Goal: Transaction & Acquisition: Subscribe to service/newsletter

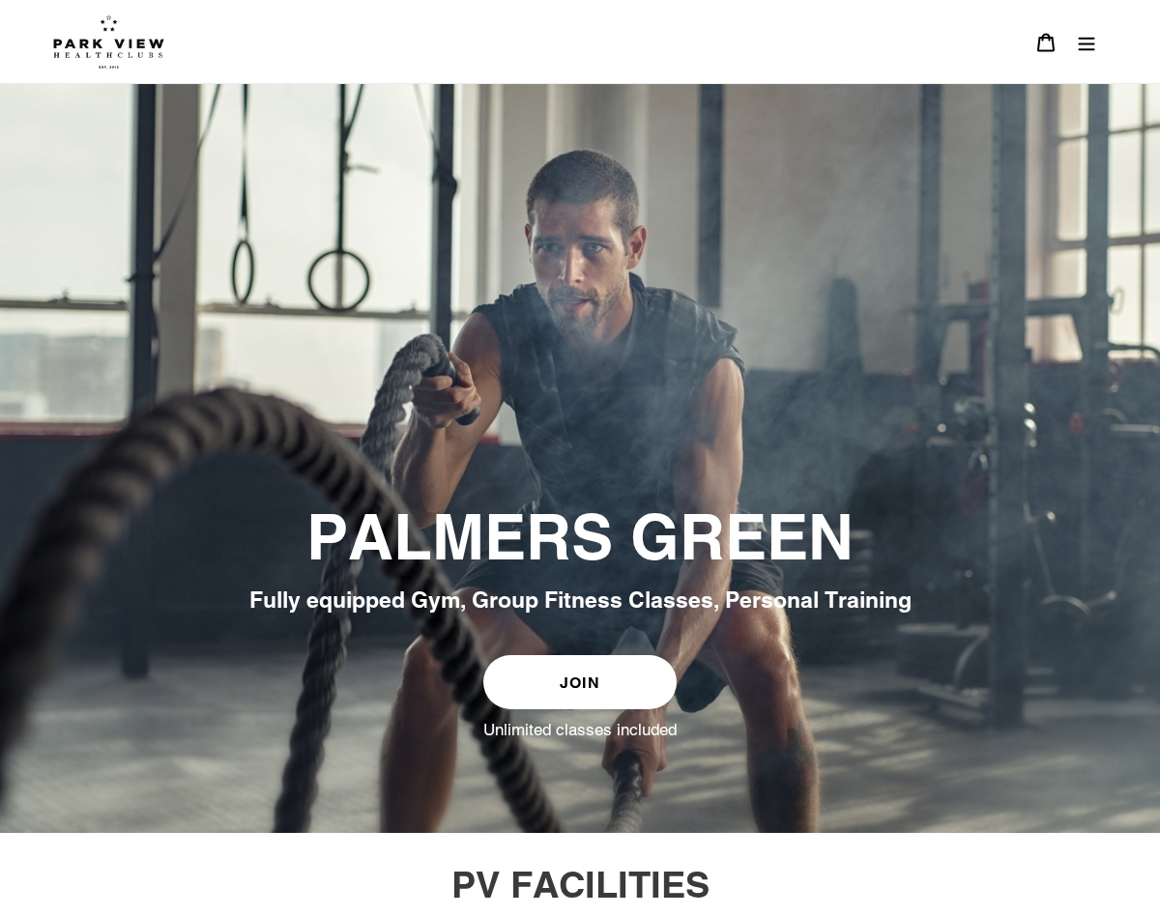
click at [1107, 48] on header "BOOK A CLASS BOOK A CLASS FINCHLEY BOOK A CLASS COLINDALE BOOK A CLASS PALMERS …" at bounding box center [580, 42] width 1160 height 84
click at [1089, 52] on button "Menu" at bounding box center [1086, 42] width 41 height 42
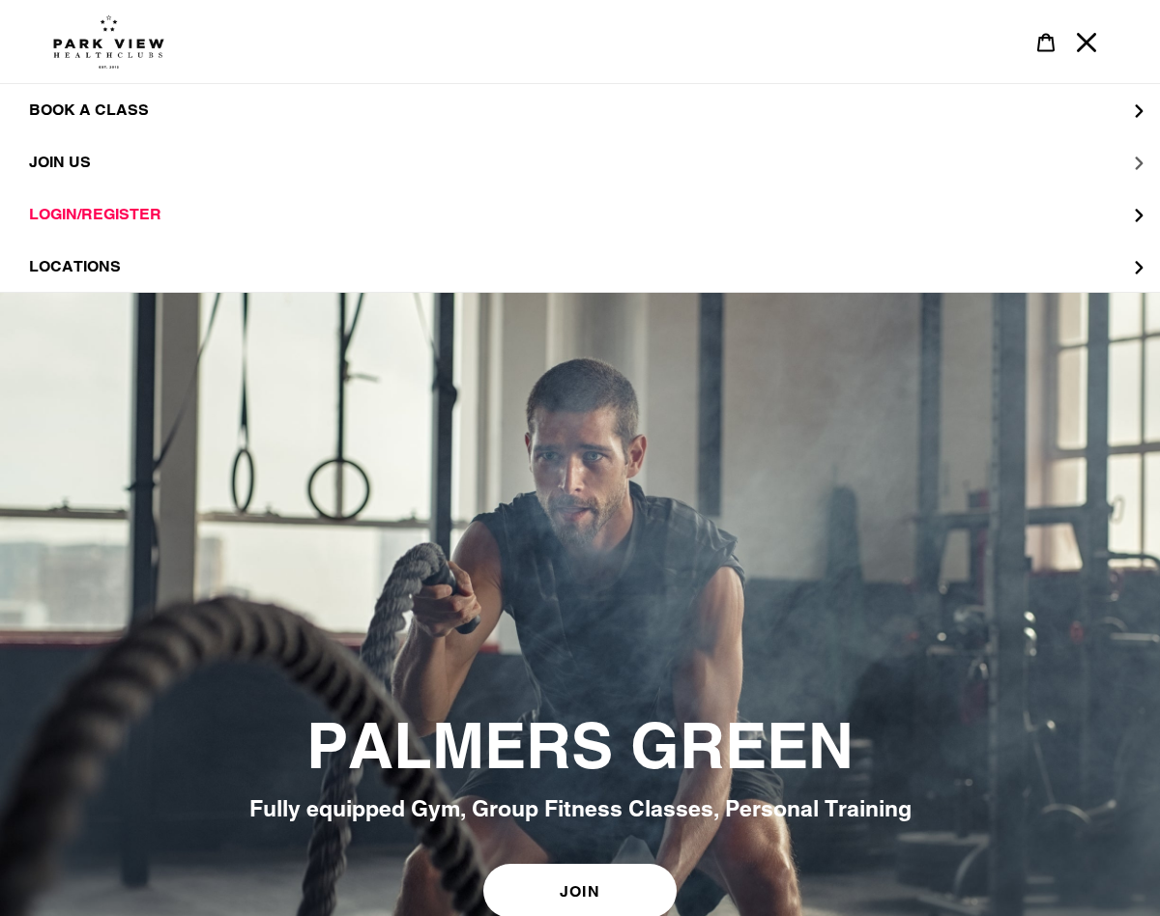
click at [62, 154] on span "JOIN US" at bounding box center [60, 162] width 62 height 19
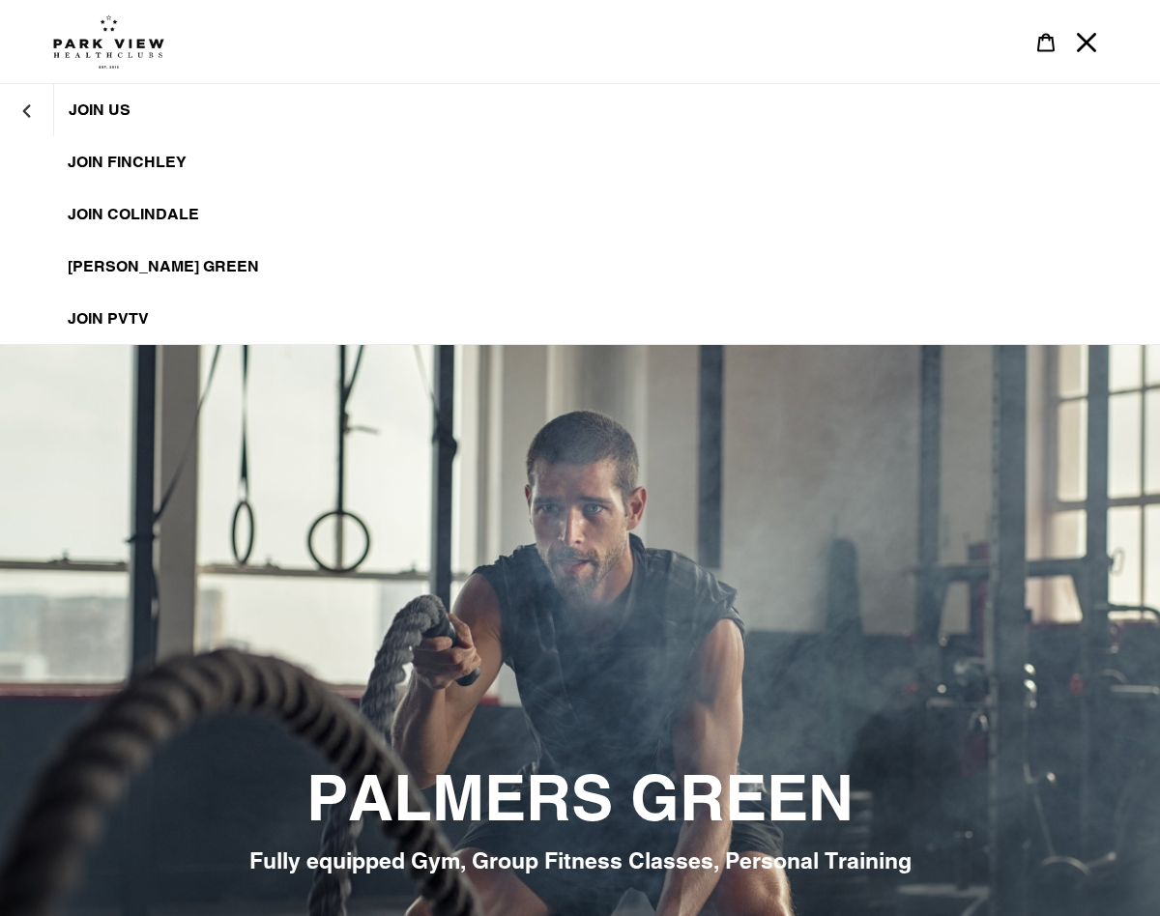
click at [168, 260] on span "[PERSON_NAME] Green" at bounding box center [163, 266] width 191 height 19
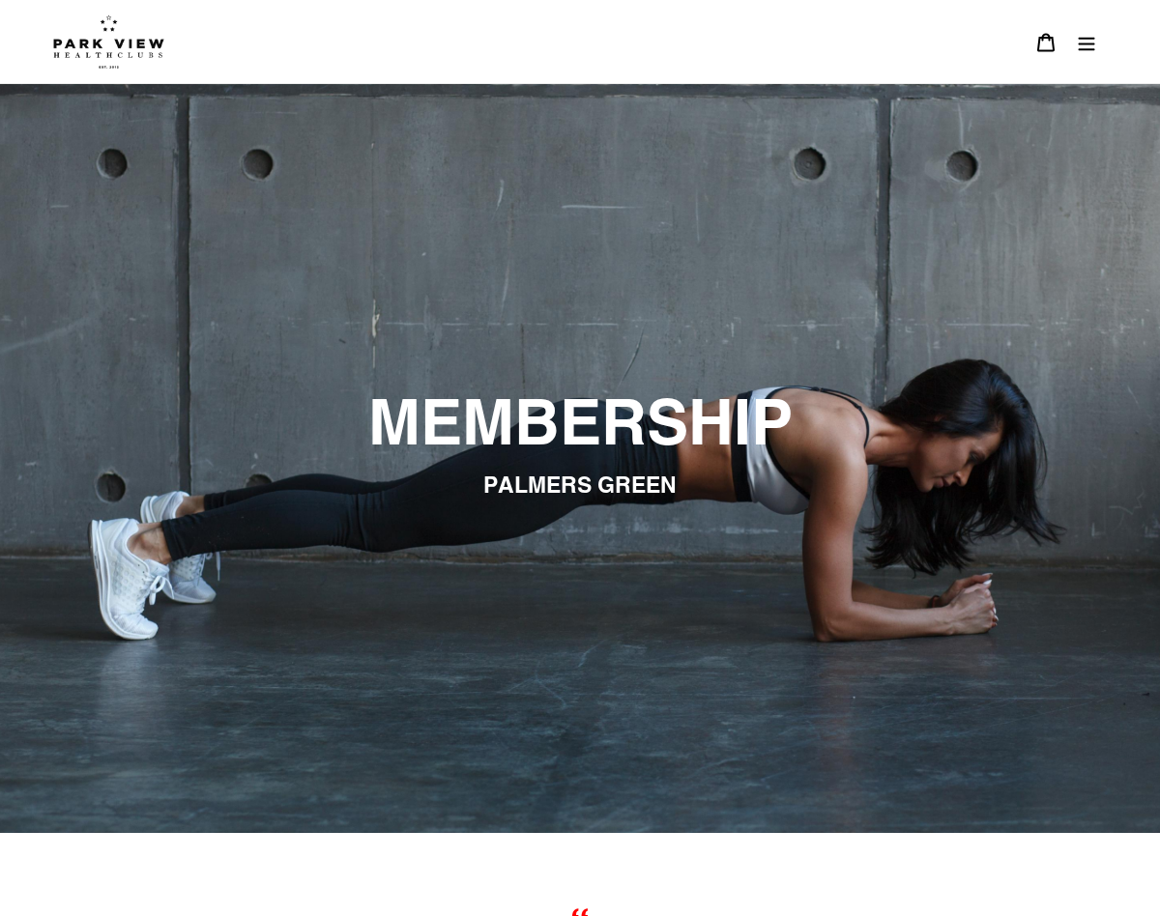
scroll to position [3, 0]
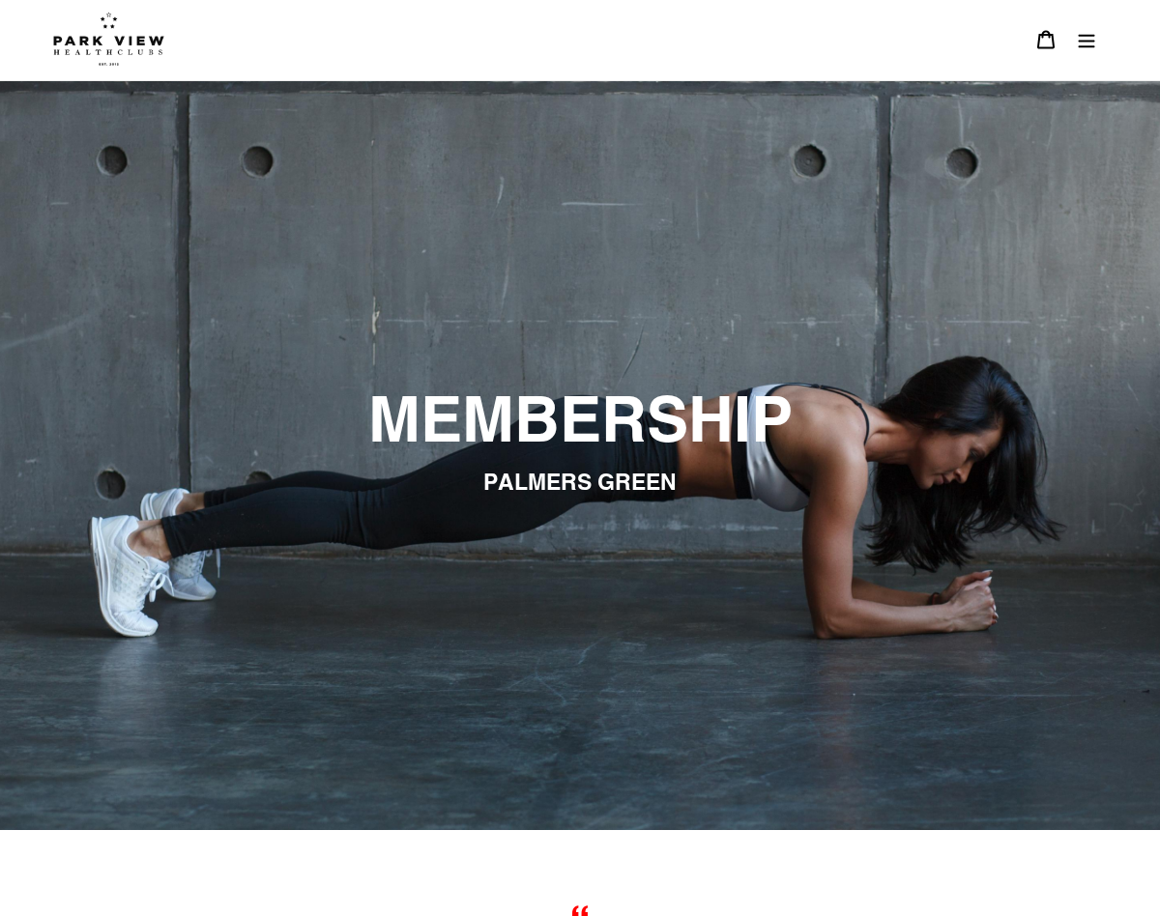
click at [115, 51] on img at bounding box center [108, 39] width 111 height 54
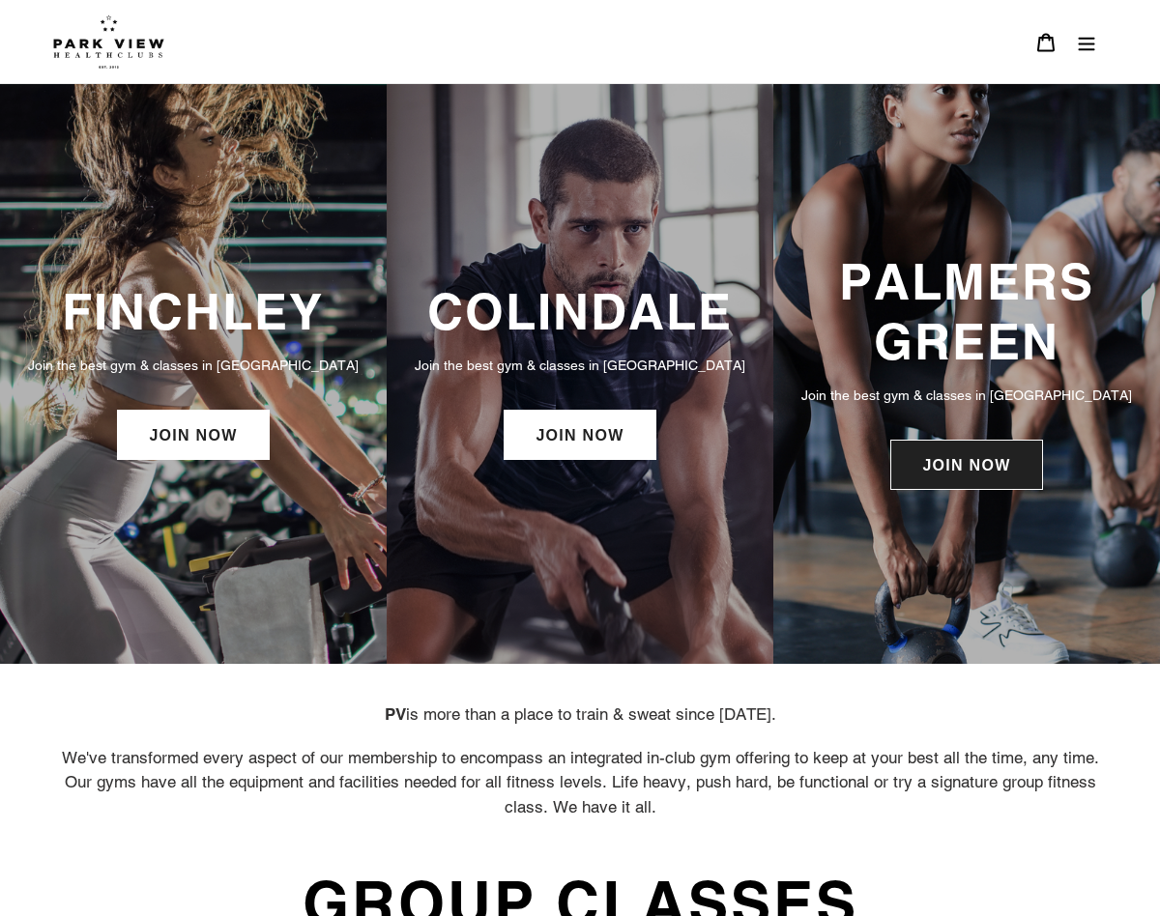
click at [965, 451] on link "JOIN NOW" at bounding box center [966, 465] width 152 height 50
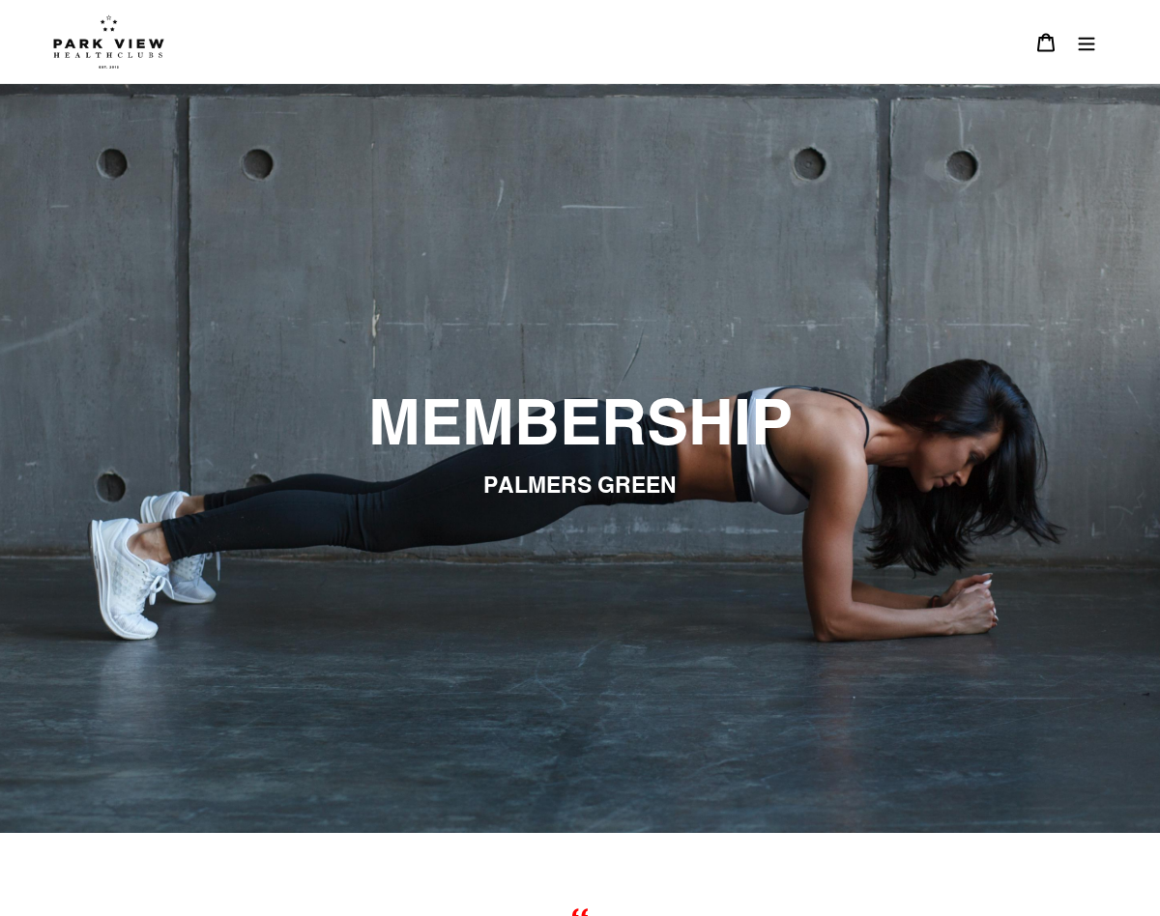
click at [1080, 53] on button "Menu" at bounding box center [1086, 42] width 41 height 42
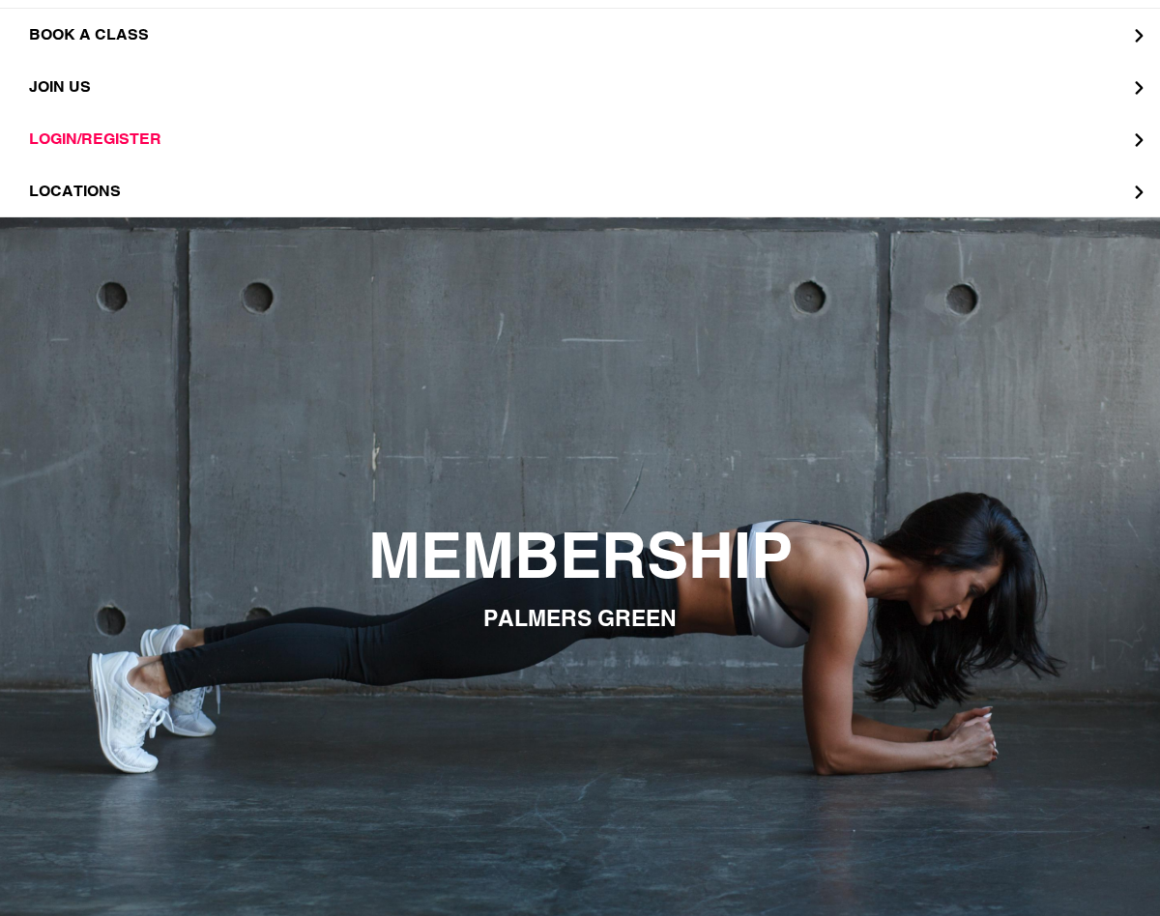
scroll to position [84, 0]
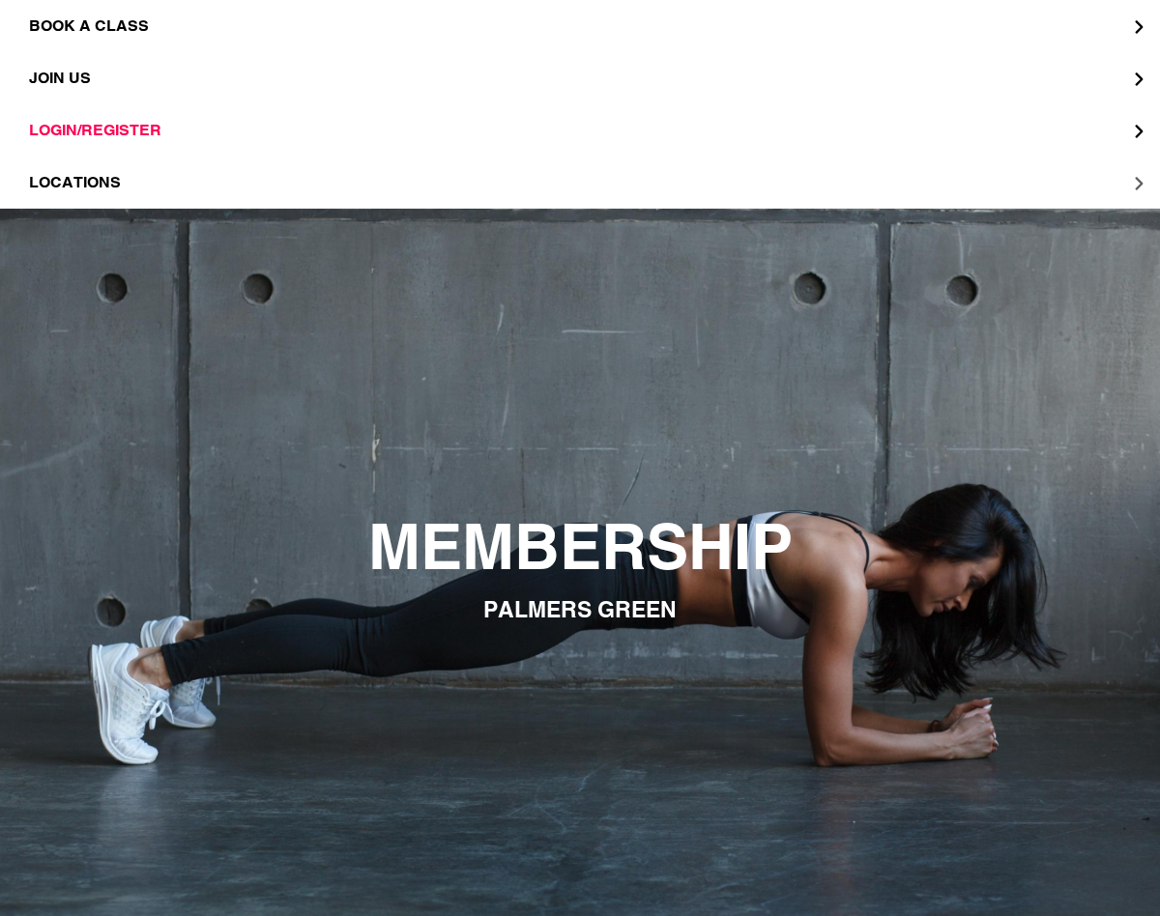
click at [102, 188] on span "LOCATIONS" at bounding box center [75, 182] width 92 height 19
click at [145, 180] on span "Palmers Green" at bounding box center [136, 182] width 137 height 19
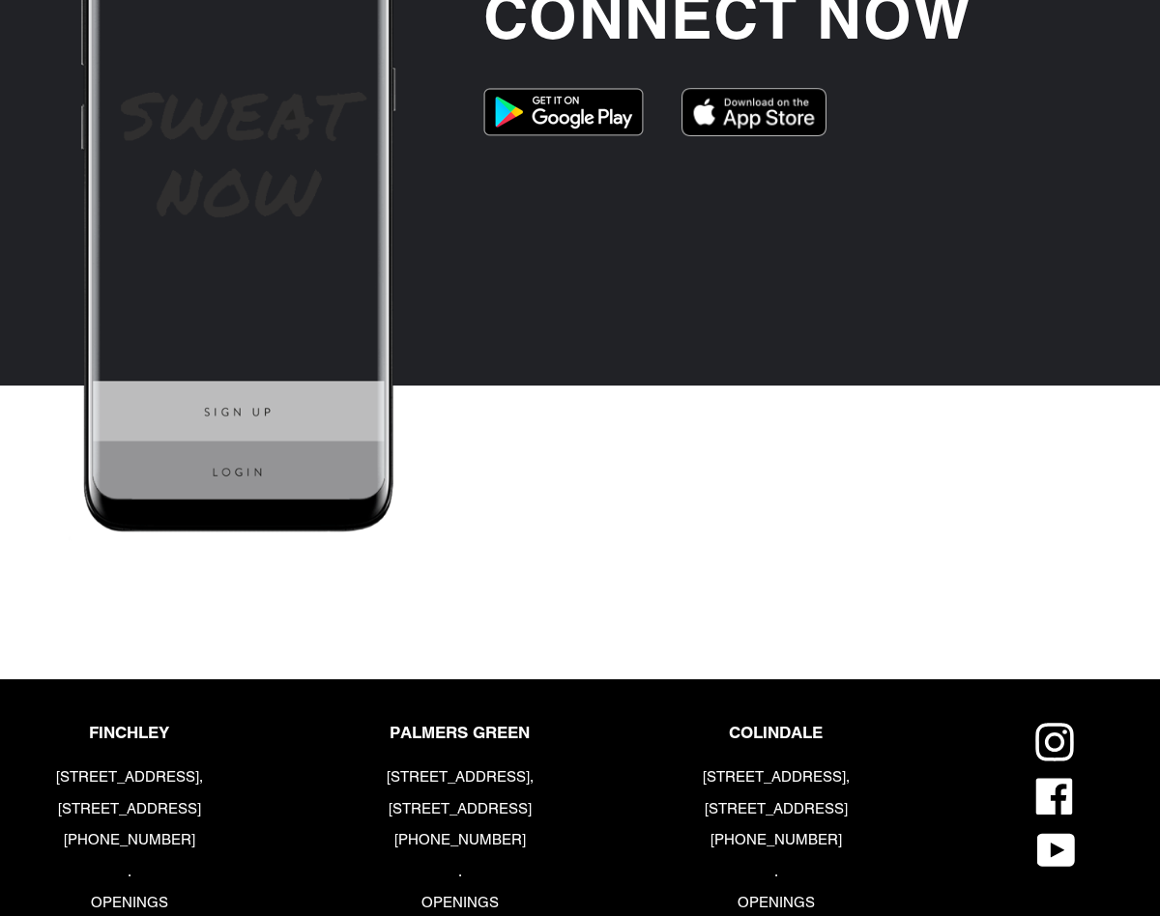
scroll to position [4655, 0]
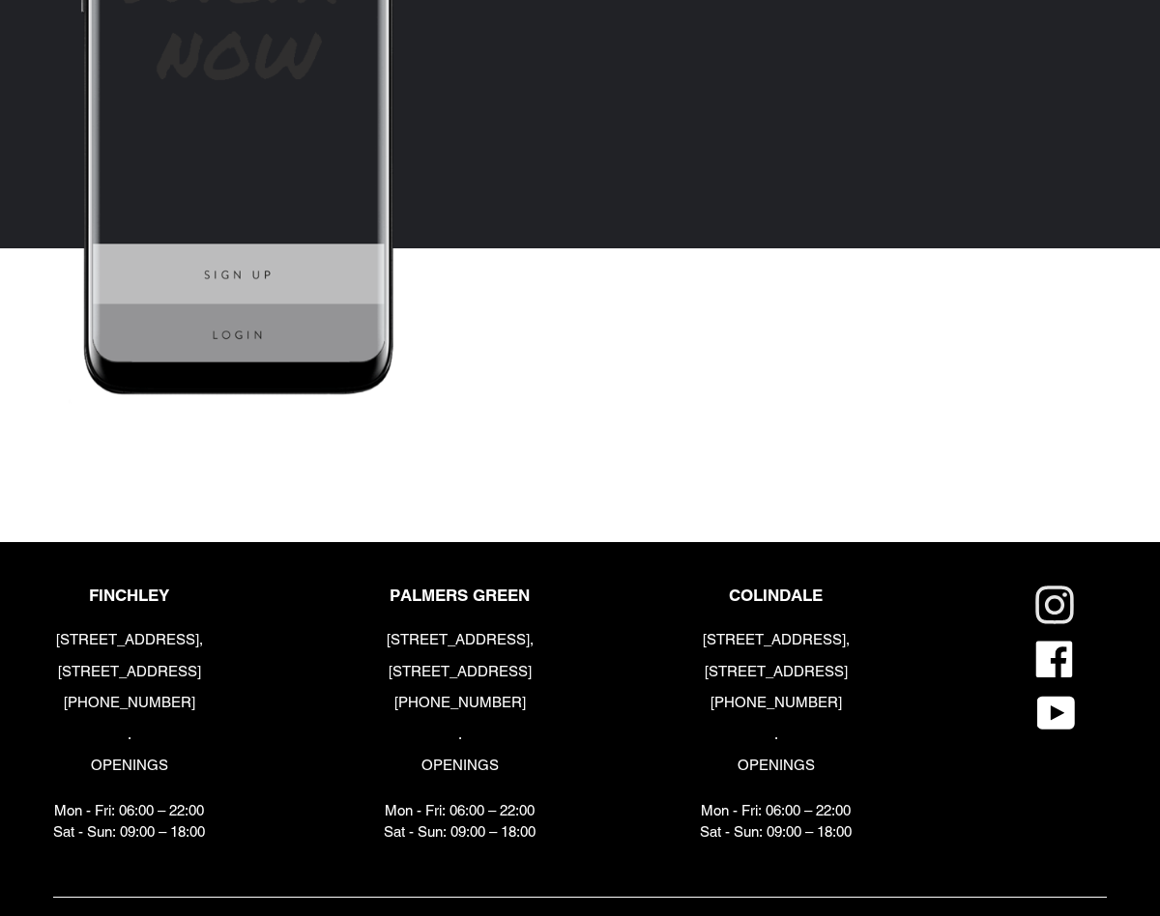
click at [1049, 605] on icon at bounding box center [1054, 605] width 39 height 39
